Goal: Check status: Check status

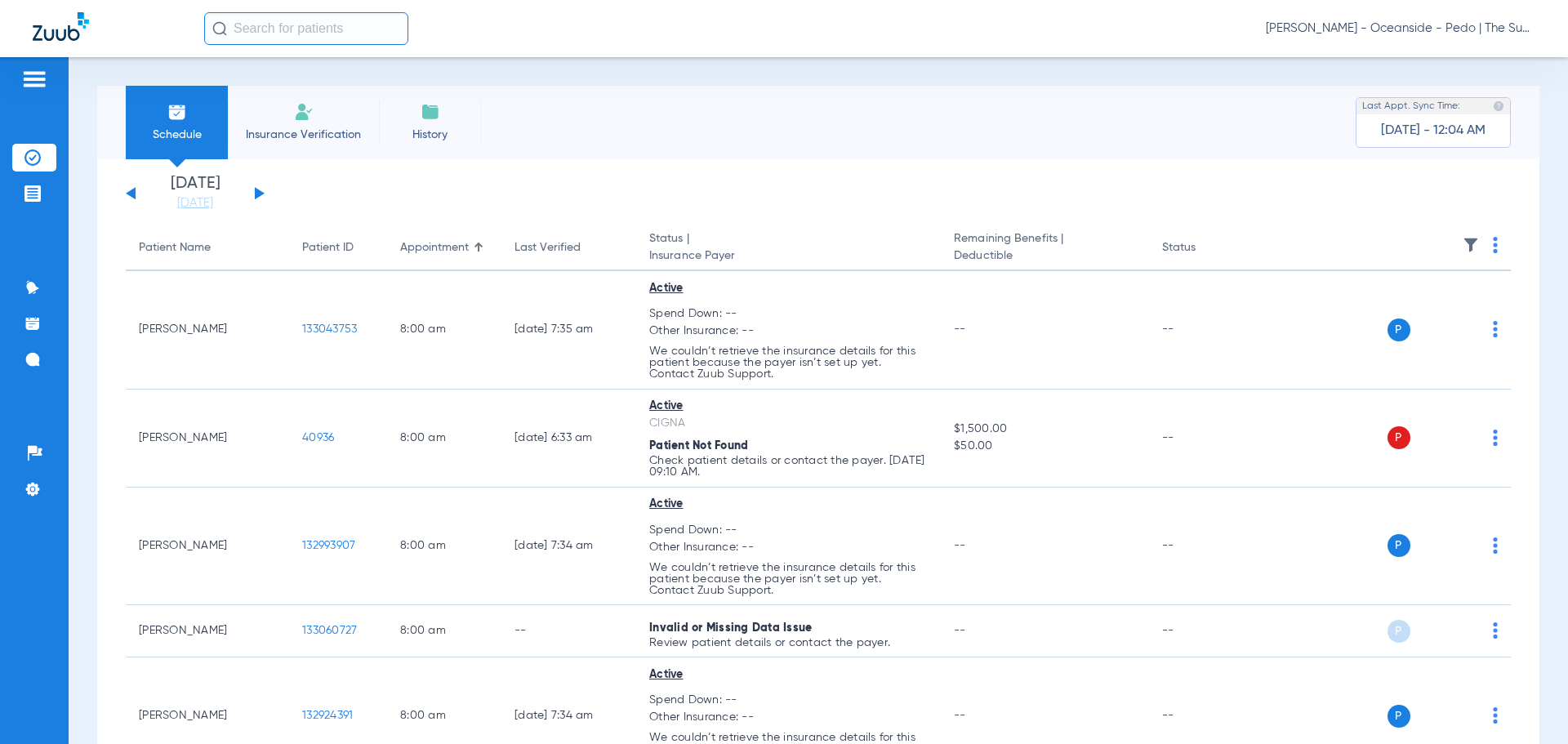
click at [1328, 196] on app-single-date-navigator "[DATE] [DATE] [DATE] [DATE] [DATE] [DATE] [DATE] [DATE] [DATE] [DATE] [DATE] [D…" at bounding box center [819, 193] width 1385 height 36
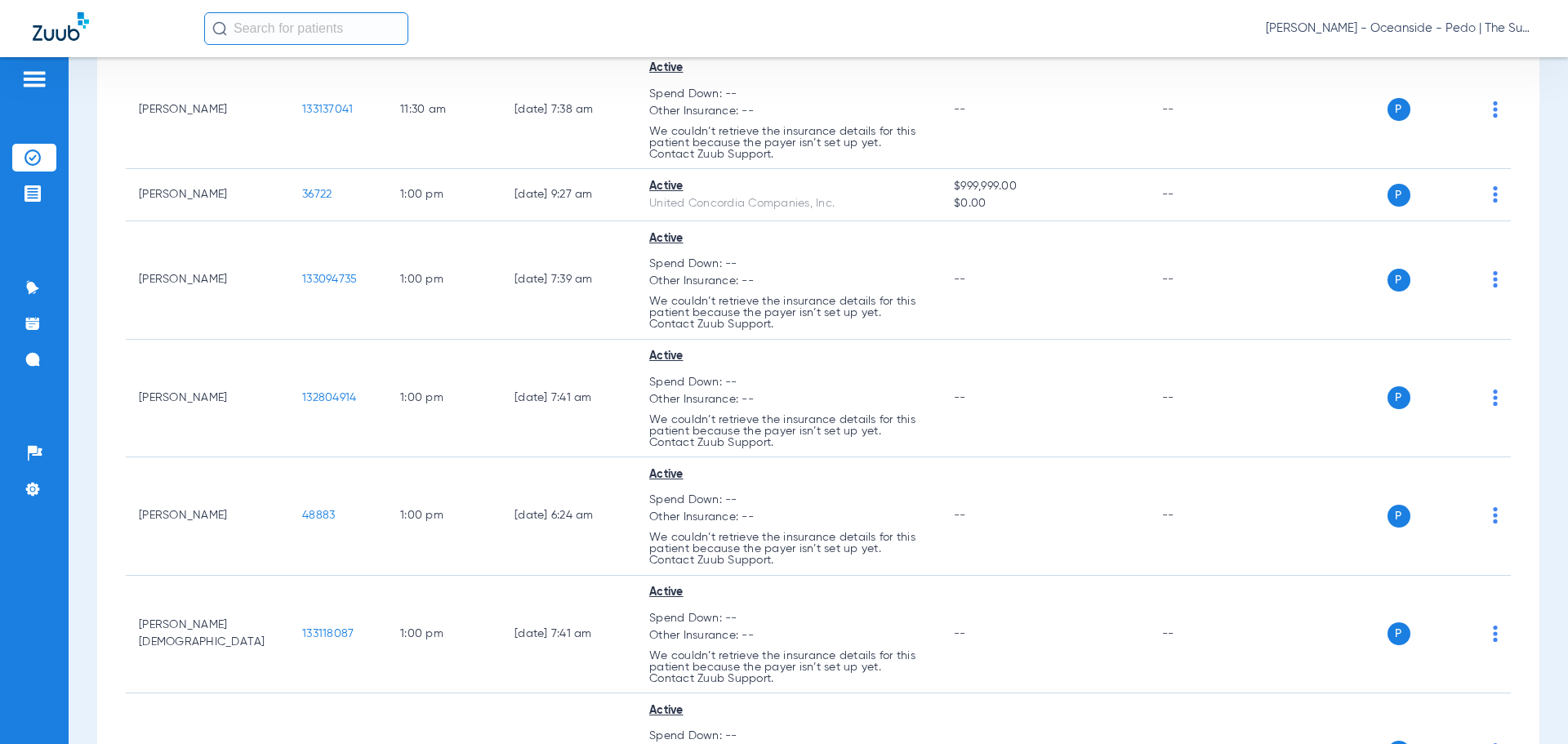
scroll to position [5715, 0]
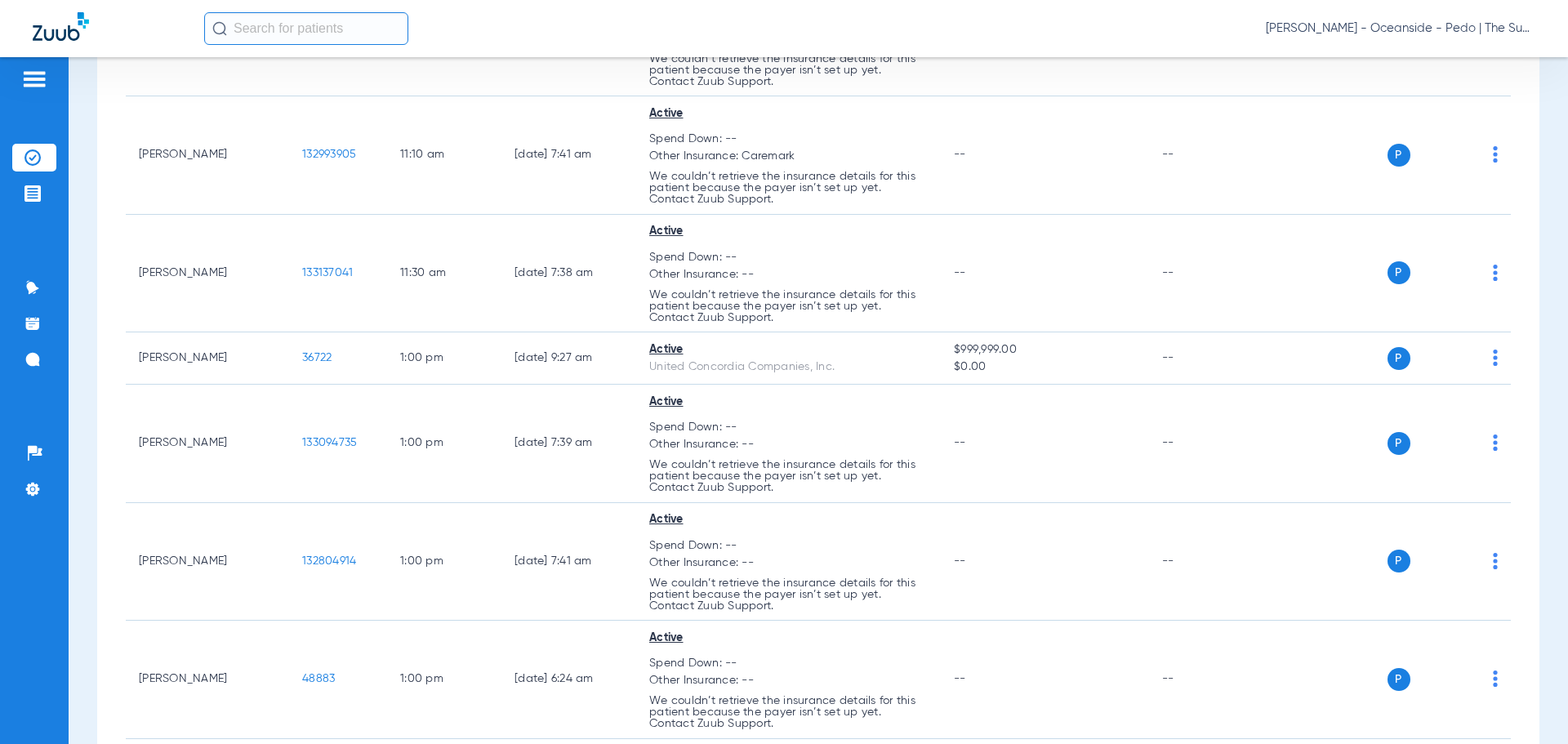
click at [94, 606] on div "Schedule Insurance Verification History Last Appt. Sync Time: [DATE] - 12:04 AM…" at bounding box center [818, 401] width 1500 height 686
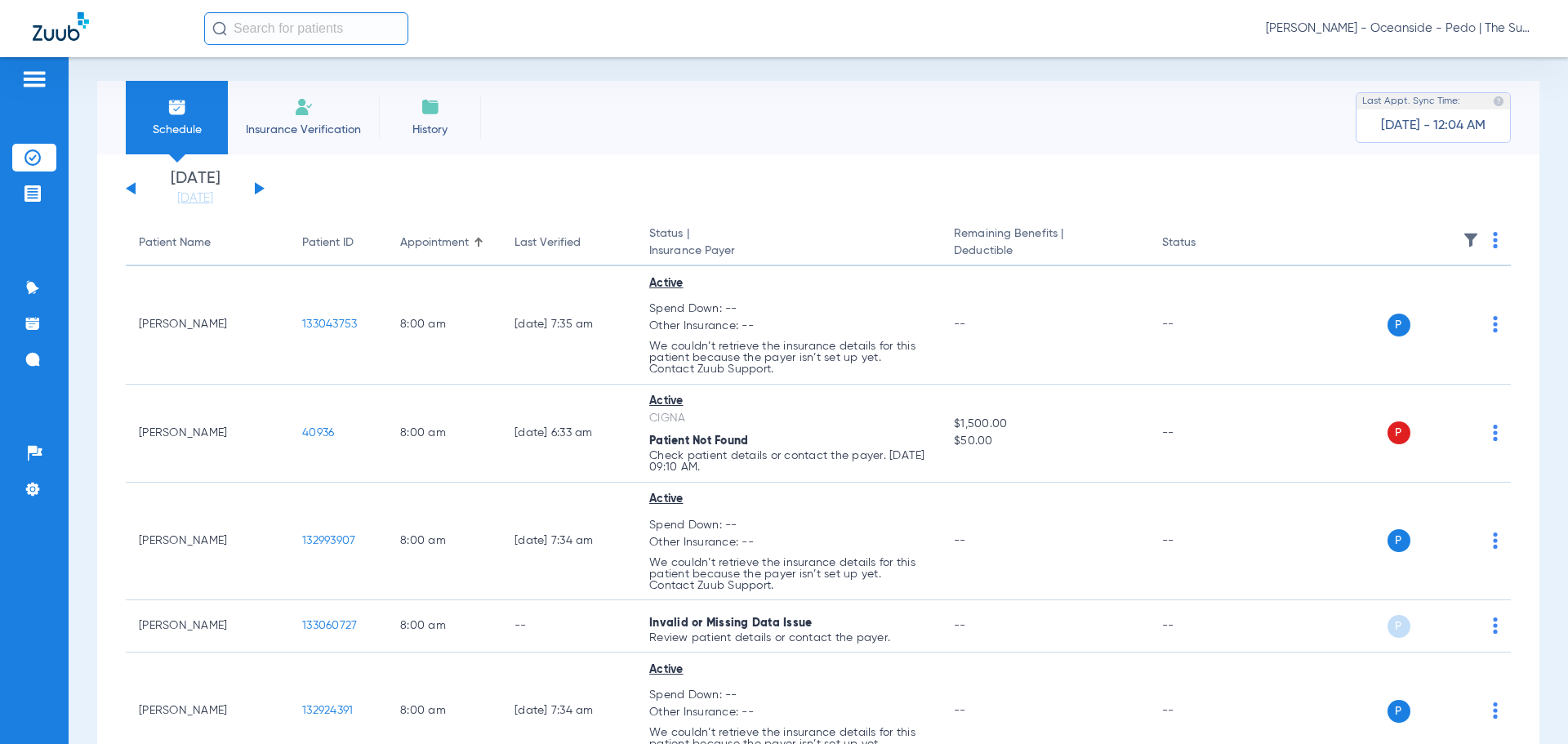
scroll to position [0, 0]
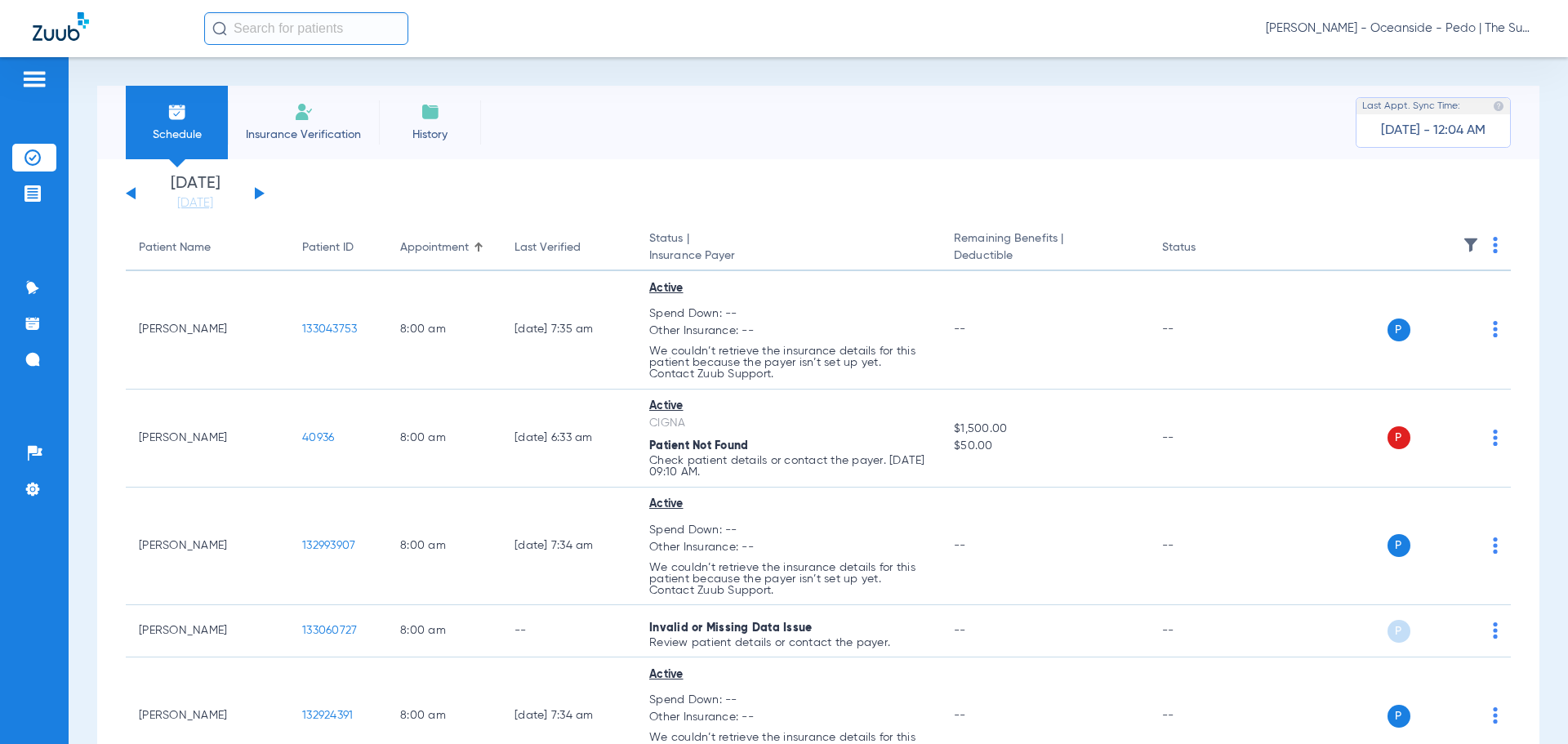
click at [259, 196] on button at bounding box center [260, 192] width 10 height 12
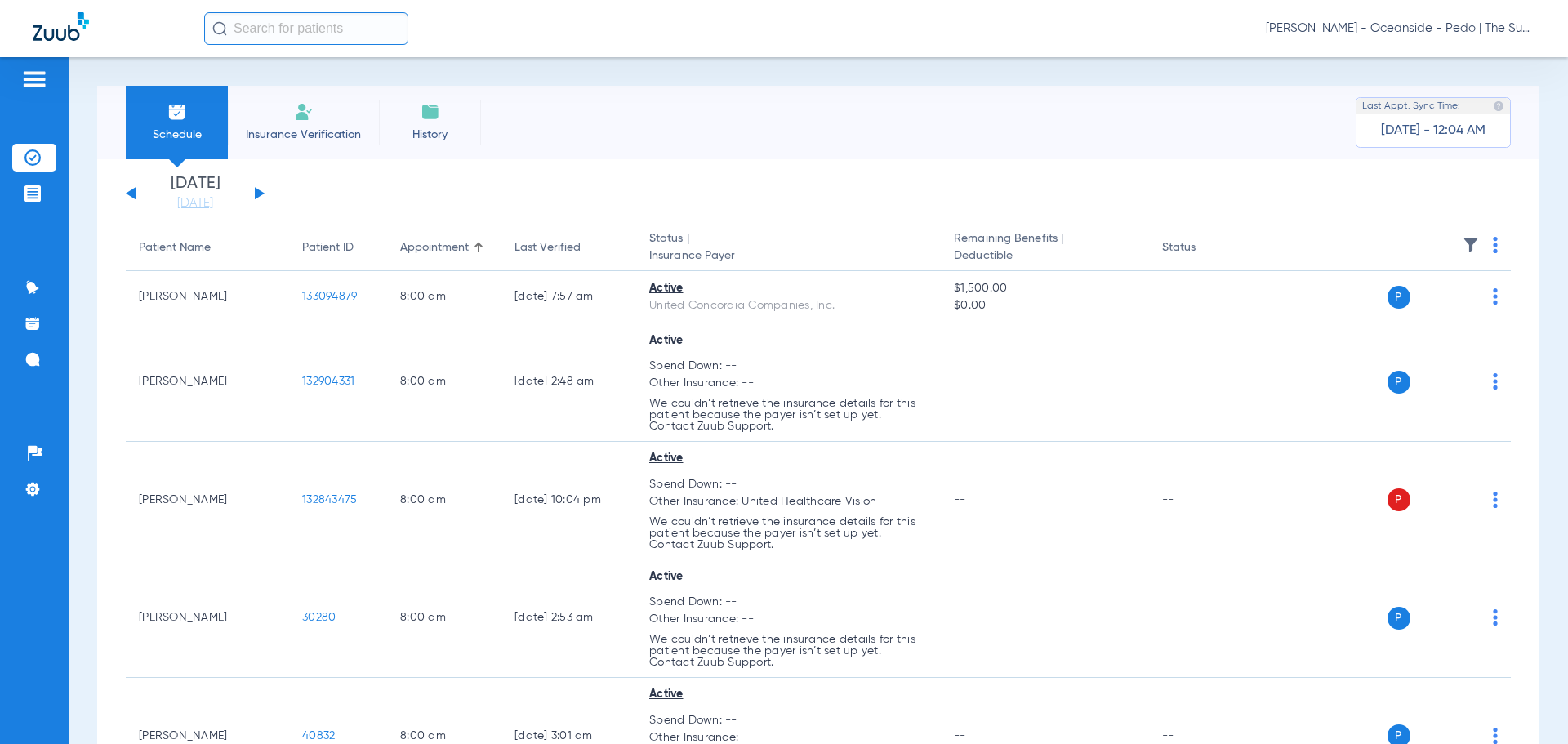
click at [54, 649] on div "Patients Insurance Verification Treatment Acceptance Communication Activity App…" at bounding box center [34, 430] width 68 height 744
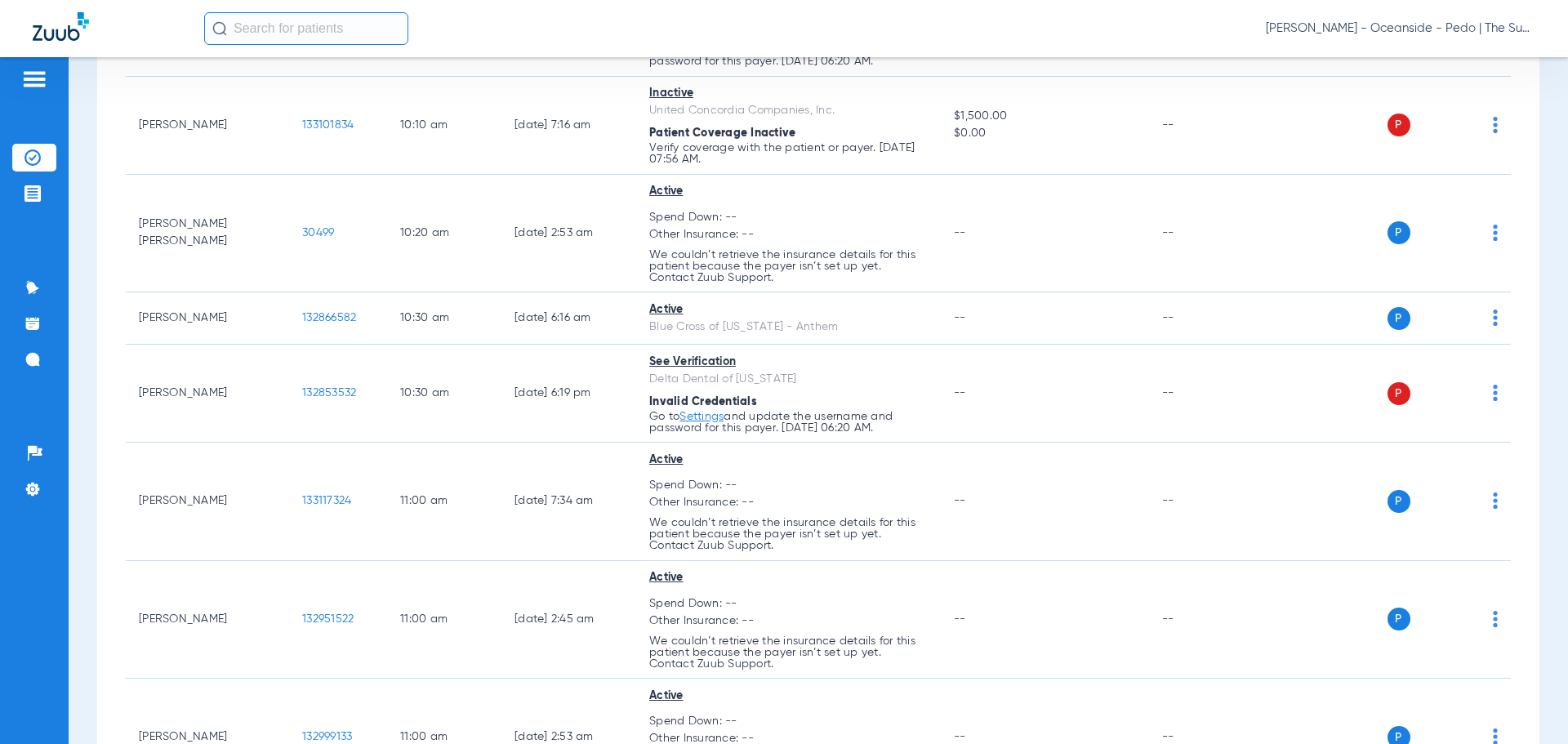
scroll to position [3918, 0]
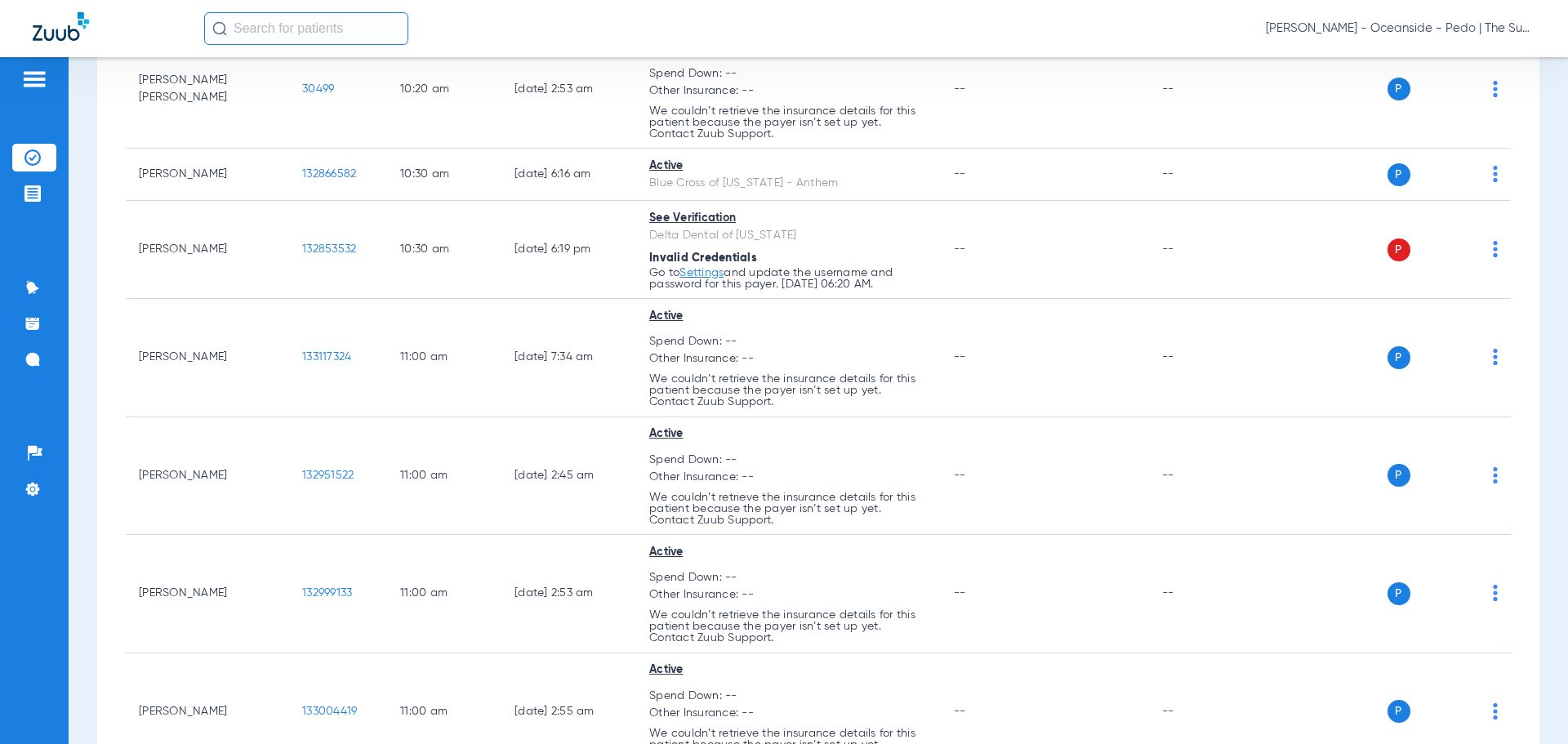
click at [69, 639] on div "Schedule Insurance Verification History Last Appt. Sync Time: [DATE] - 12:04 AM…" at bounding box center [818, 401] width 1500 height 686
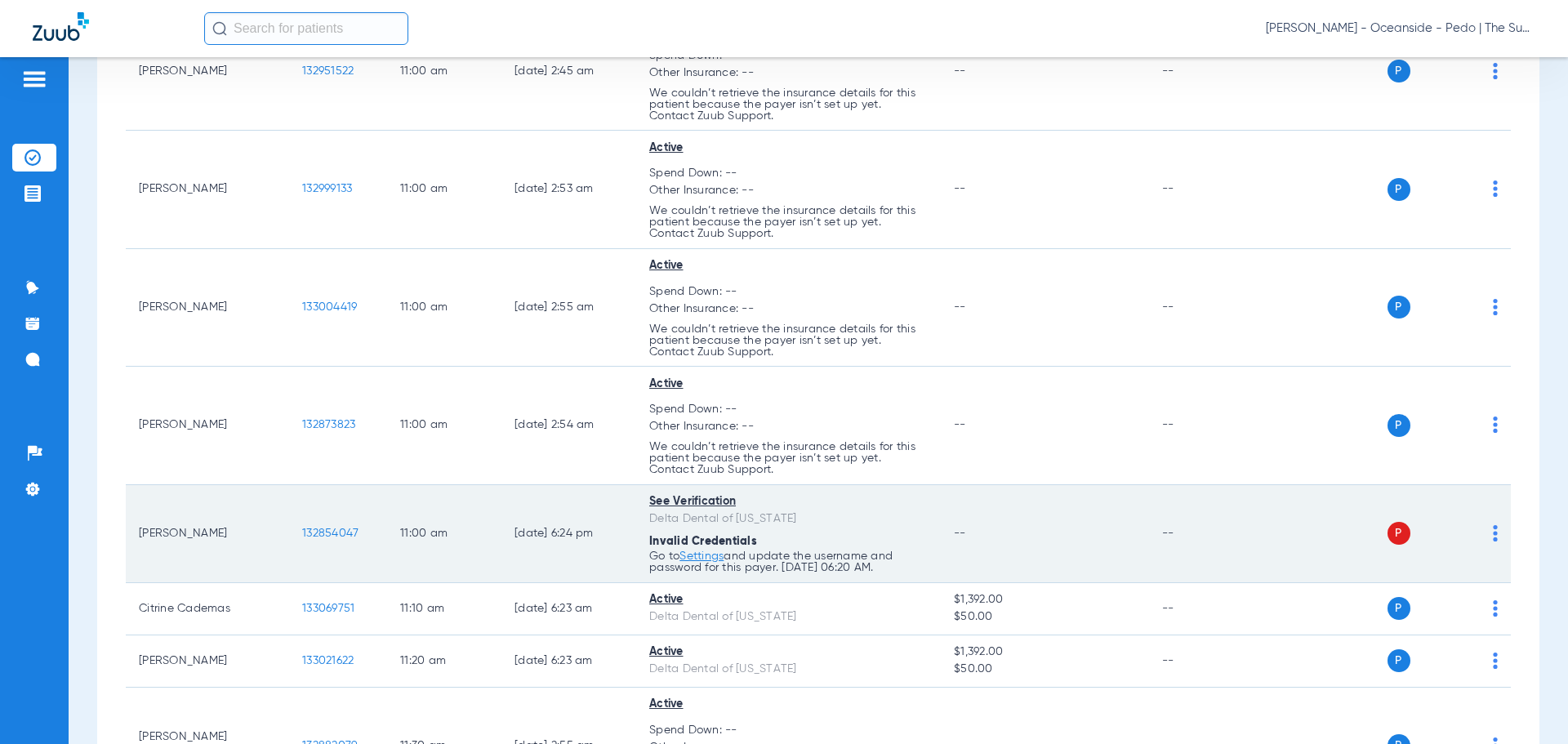
scroll to position [4327, 0]
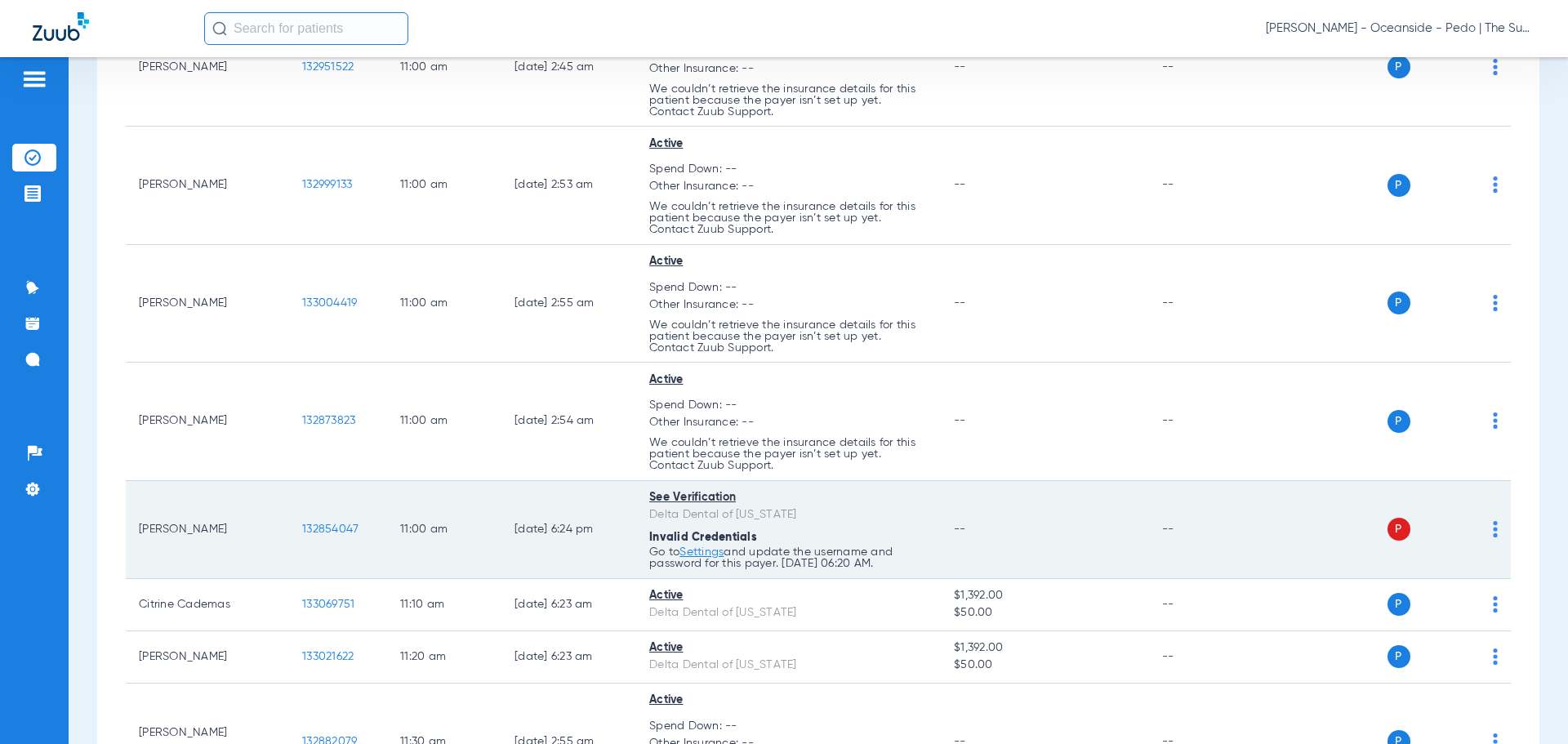
click at [329, 534] on span "132854047" at bounding box center [329, 530] width 57 height 12
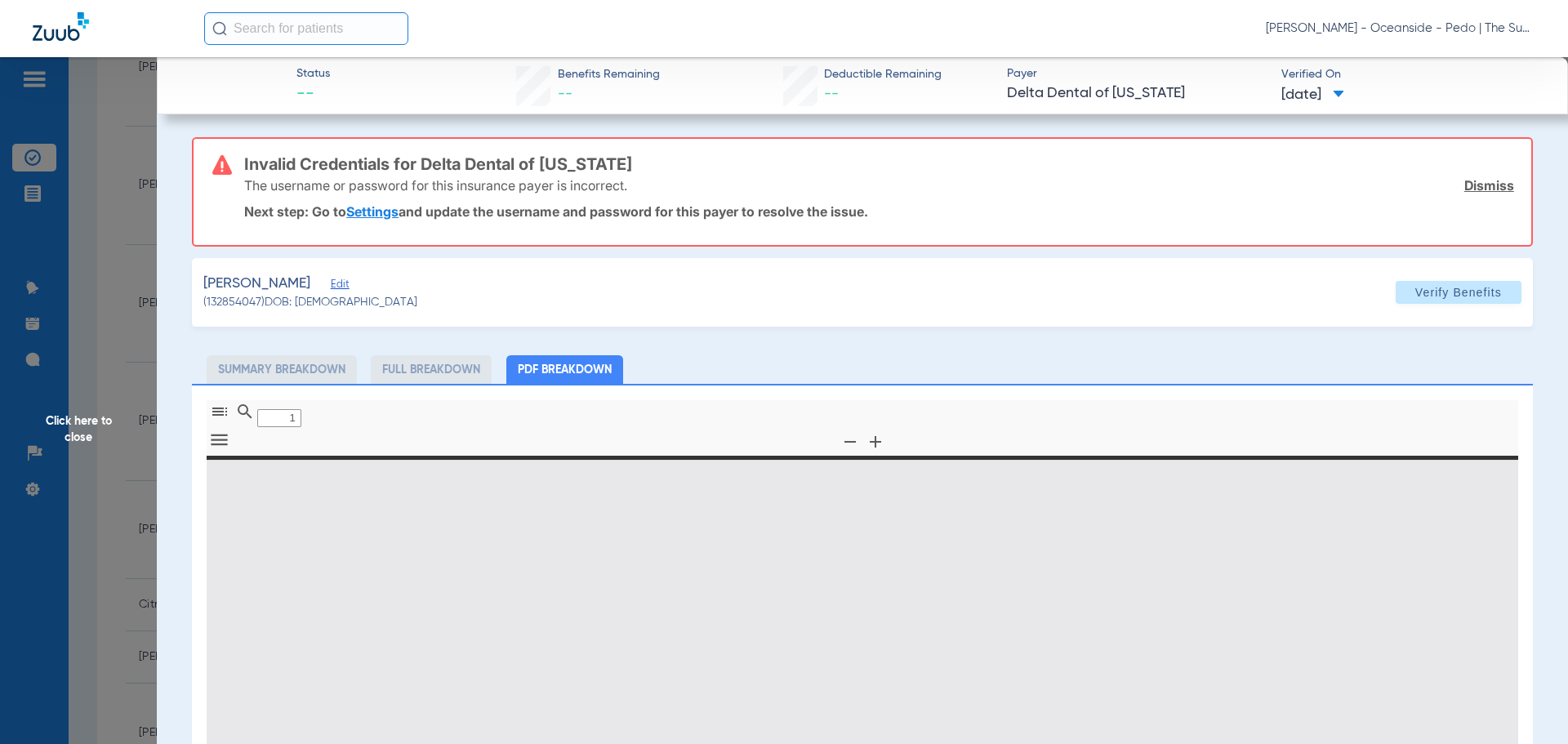
type input "0"
select select "page-width"
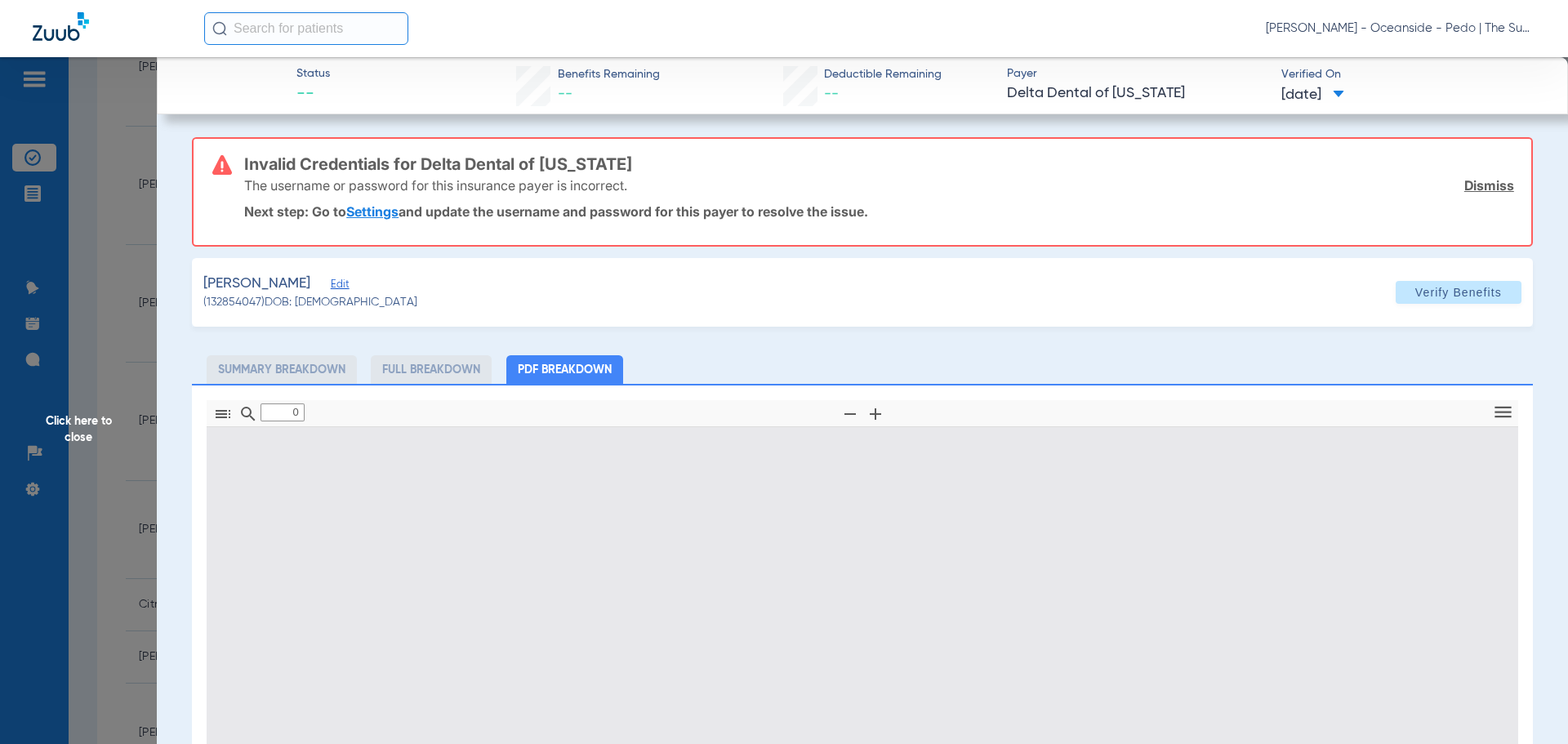
type input "1"
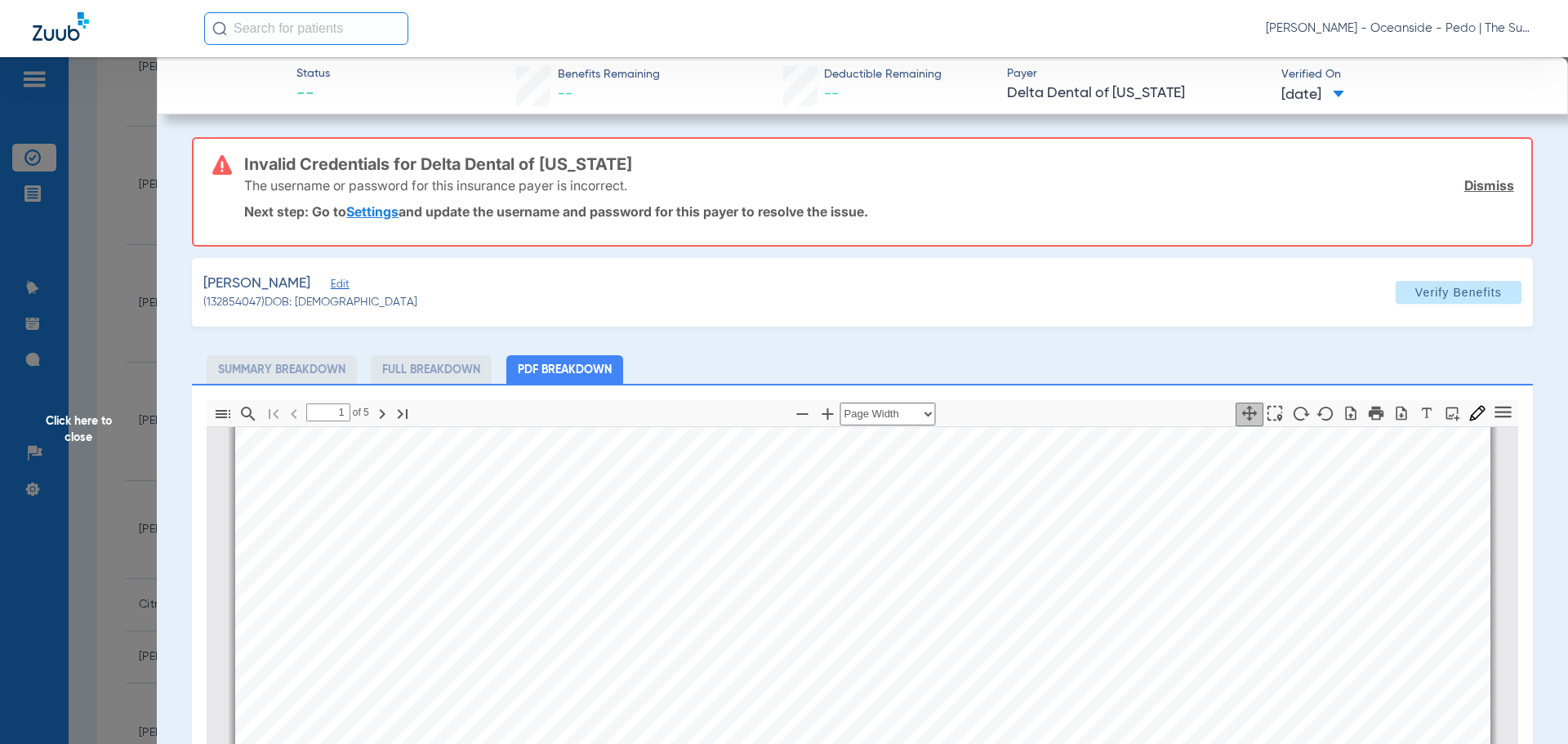
scroll to position [498, 0]
click at [797, 413] on icon "button" at bounding box center [803, 414] width 12 height 2
select select "1.5"
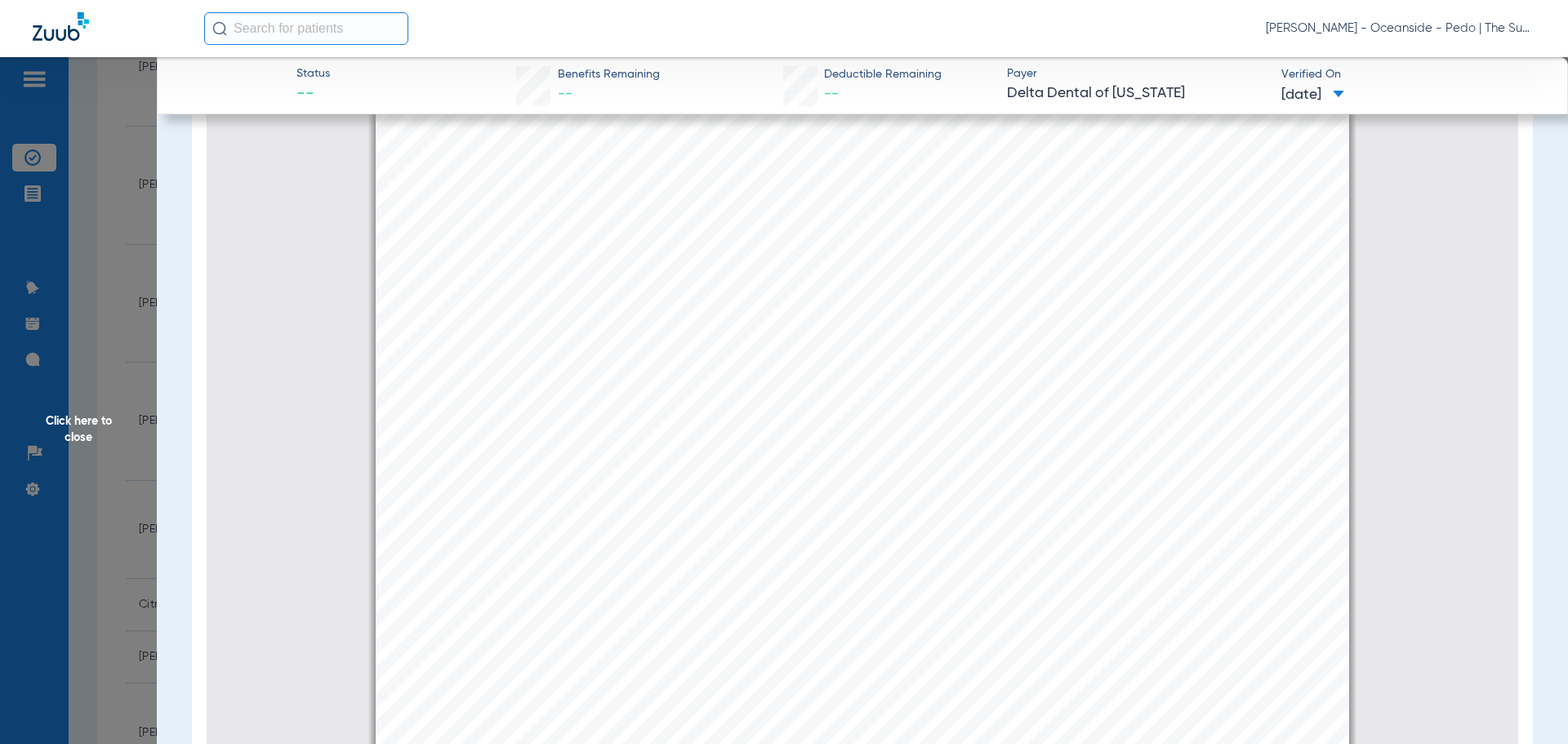
scroll to position [357, 0]
type input "2"
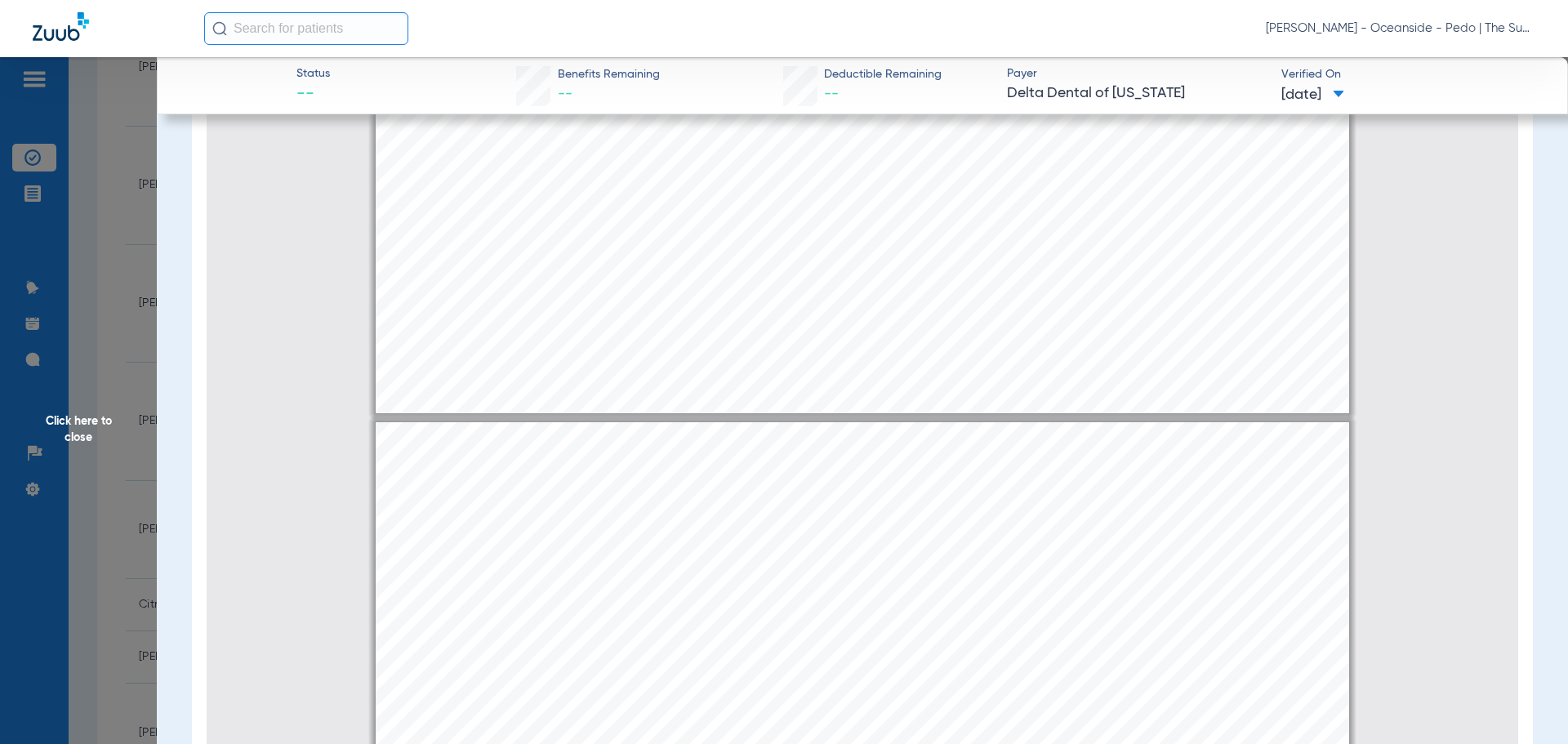
scroll to position [1450, 0]
